Goal: Feedback & Contribution: Leave review/rating

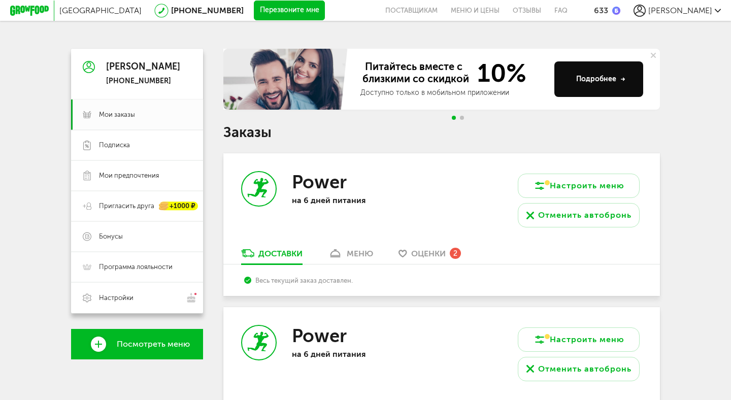
click at [374, 255] on link "меню" at bounding box center [350, 256] width 55 height 16
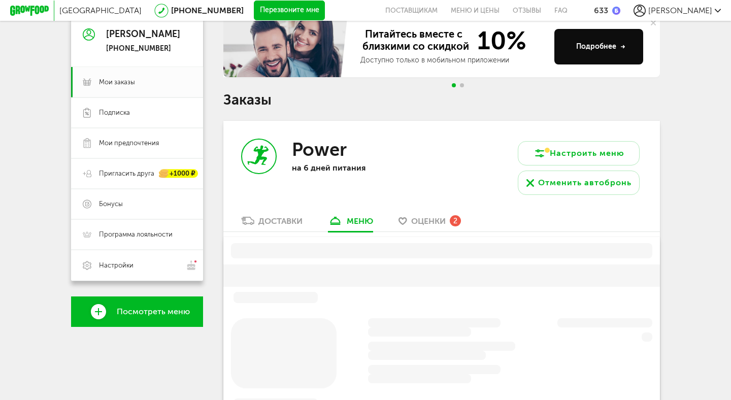
scroll to position [128, 0]
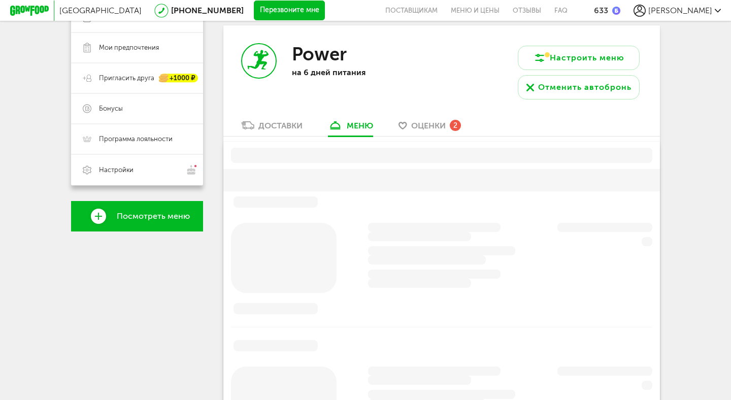
click at [430, 129] on span "Оценки" at bounding box center [428, 126] width 35 height 10
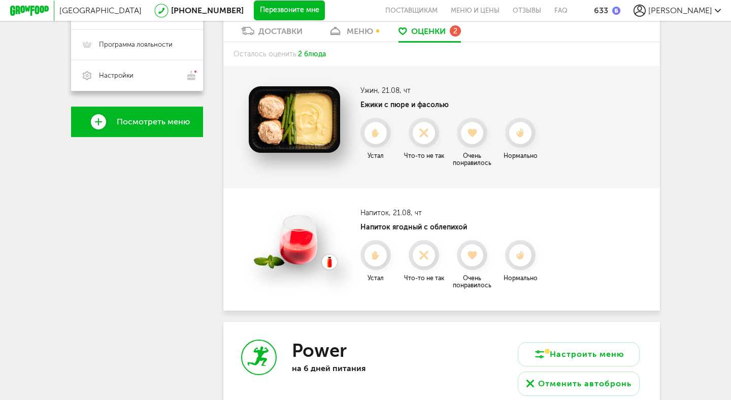
scroll to position [223, 0]
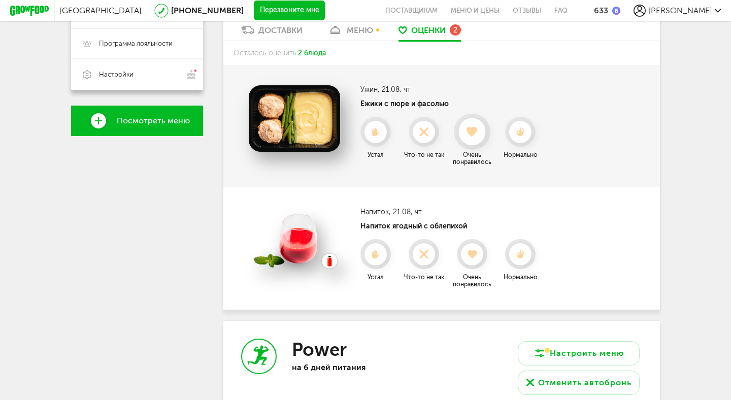
click at [469, 134] on icon at bounding box center [472, 131] width 27 height 11
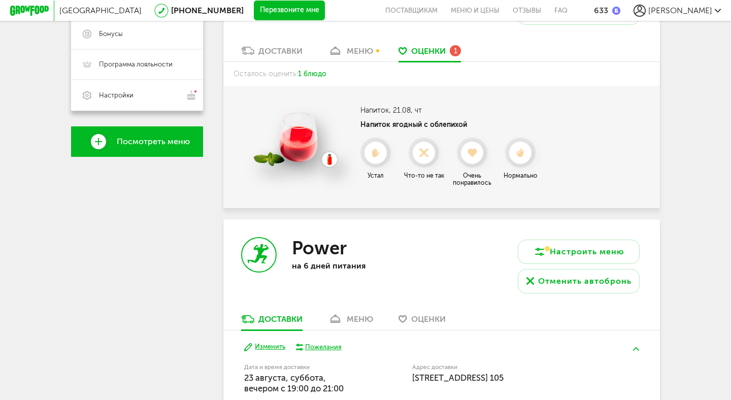
scroll to position [200, 0]
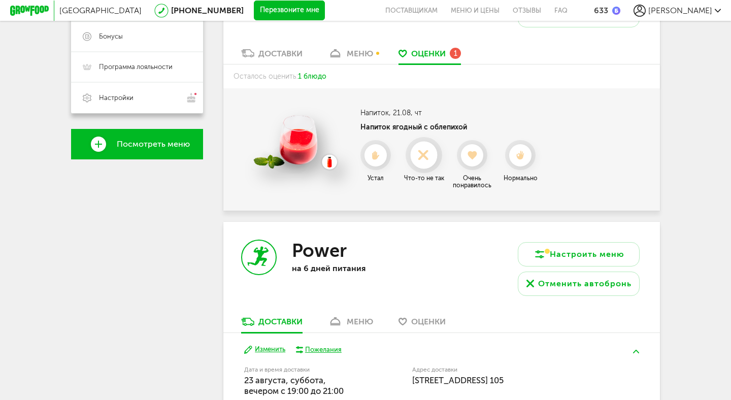
click at [427, 161] on div at bounding box center [423, 155] width 27 height 27
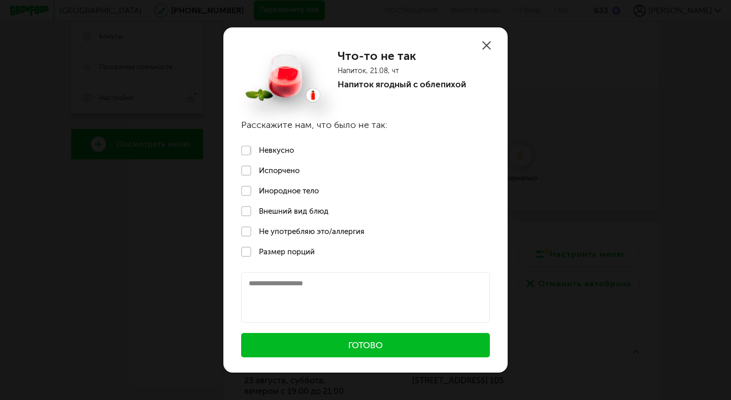
click at [296, 294] on textarea at bounding box center [365, 297] width 249 height 51
type textarea "**********"
click at [328, 340] on button "Готово" at bounding box center [365, 345] width 249 height 24
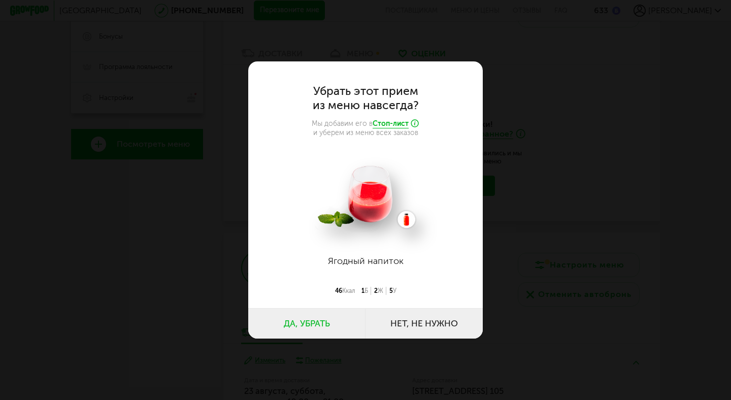
click at [412, 322] on button "Нет, не нужно" at bounding box center [424, 323] width 117 height 30
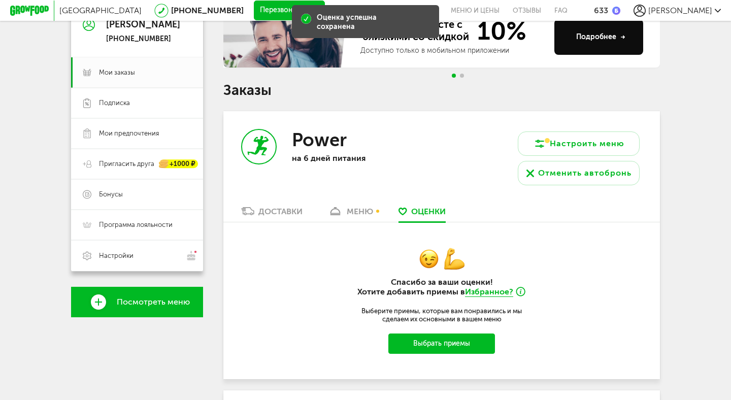
scroll to position [0, 0]
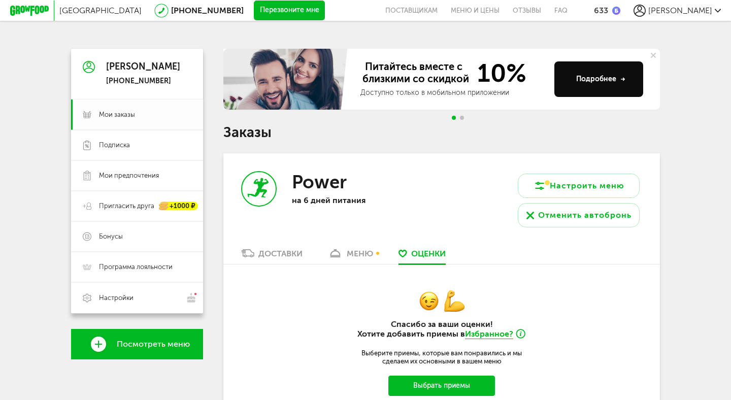
click at [114, 118] on span "Мои заказы" at bounding box center [117, 114] width 36 height 9
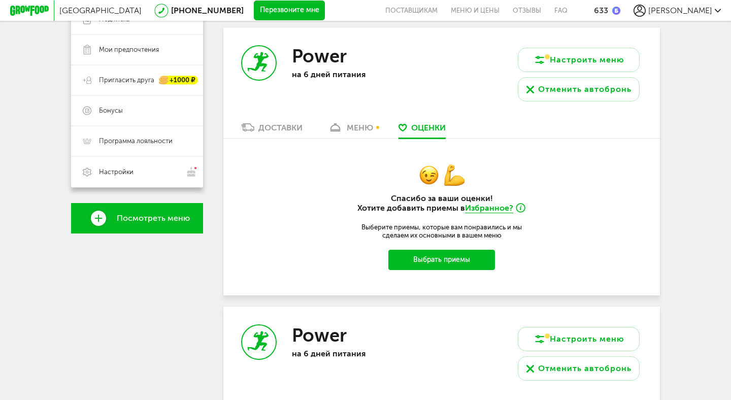
scroll to position [128, 0]
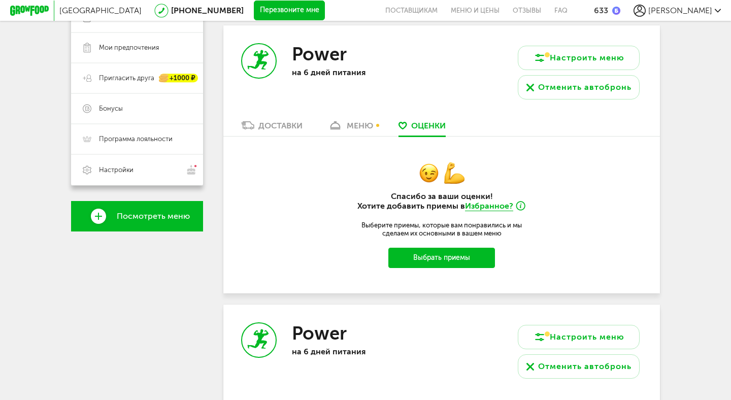
click at [355, 126] on div "меню" at bounding box center [360, 126] width 26 height 10
